Goal: Information Seeking & Learning: Learn about a topic

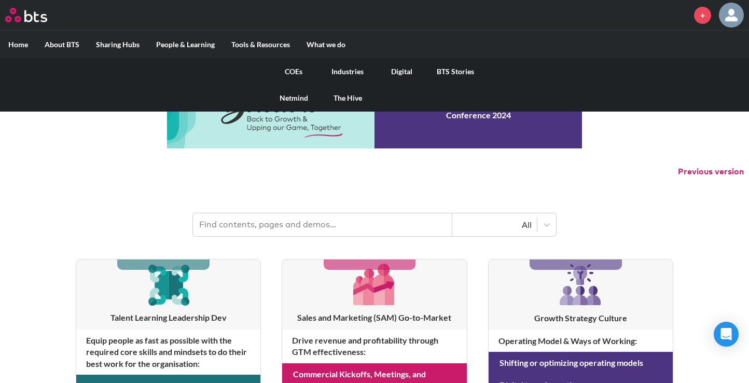
click at [342, 69] on link "Industries" at bounding box center [348, 71] width 54 height 27
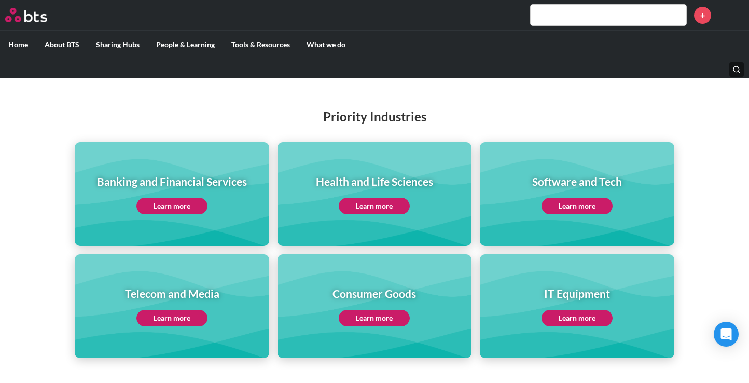
scroll to position [78, 0]
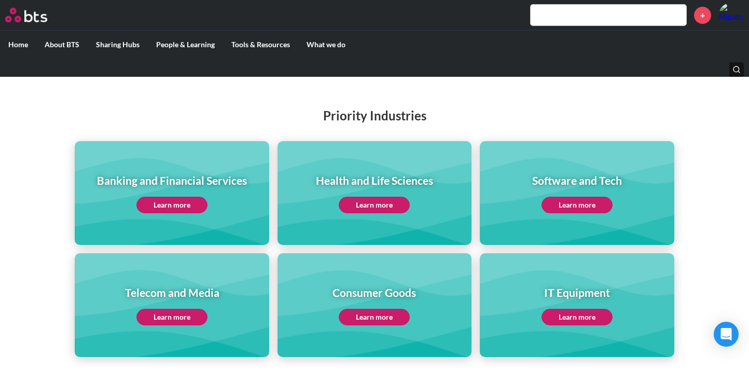
click at [386, 317] on link "Learn more" at bounding box center [374, 317] width 71 height 17
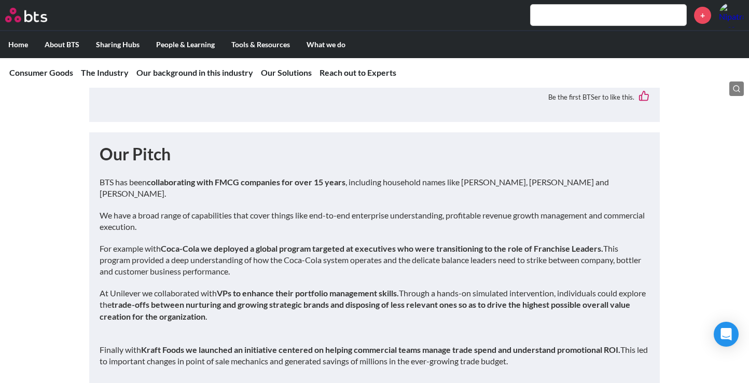
scroll to position [2309, 0]
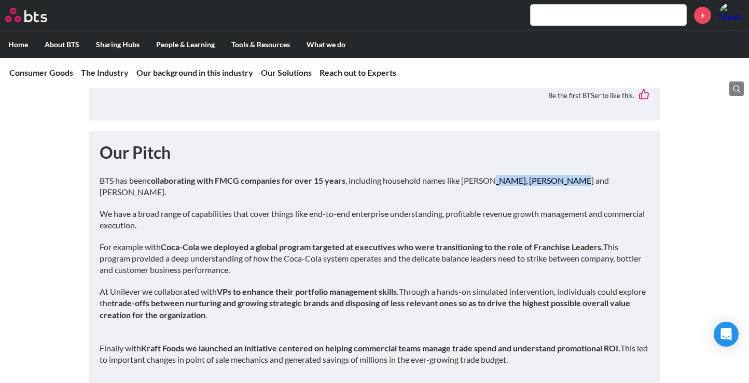
drag, startPoint x: 488, startPoint y: 180, endPoint x: 562, endPoint y: 183, distance: 74.3
click at [562, 183] on p "BTS has been collaborating with FMCG companies for over 15 years , including ho…" at bounding box center [375, 186] width 550 height 23
copy p "[PERSON_NAME] and [PERSON_NAME]."
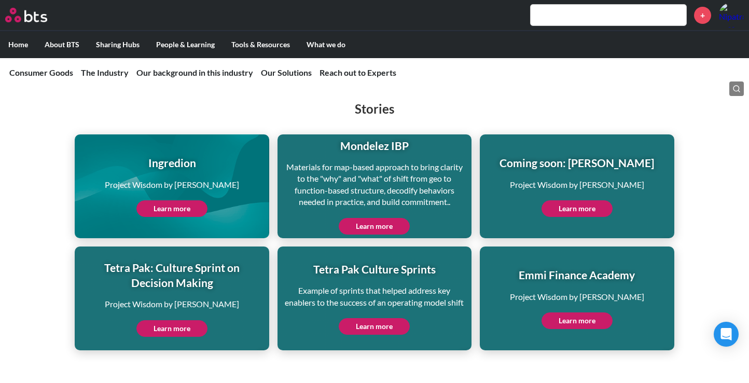
scroll to position [2651, 0]
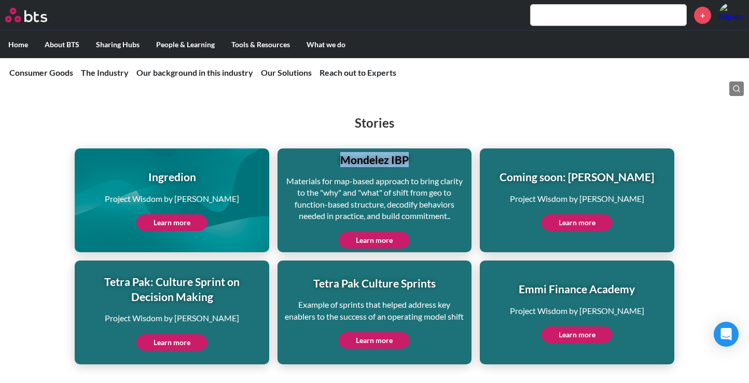
drag, startPoint x: 343, startPoint y: 148, endPoint x: 411, endPoint y: 147, distance: 67.5
click at [411, 152] on h1 "Mondelez IBP" at bounding box center [375, 159] width 180 height 15
copy h1 "Mondelez IBP"
drag, startPoint x: 359, startPoint y: 266, endPoint x: 309, endPoint y: 266, distance: 49.8
click at [309, 276] on h1 "Tetra Pak Culture Sprints" at bounding box center [375, 283] width 180 height 15
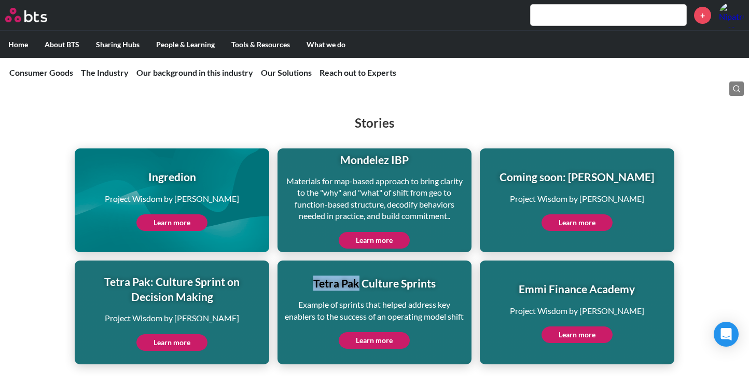
copy h1 "Tetra Pak"
